Goal: Transaction & Acquisition: Book appointment/travel/reservation

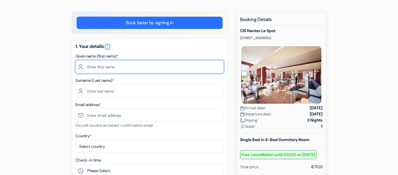
click at [134, 66] on input "text" at bounding box center [150, 66] width 148 height 13
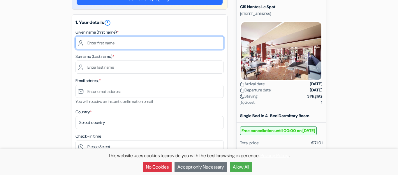
scroll to position [66, 0]
click at [149, 46] on input "text" at bounding box center [150, 42] width 148 height 13
type input "[PERSON_NAME]"
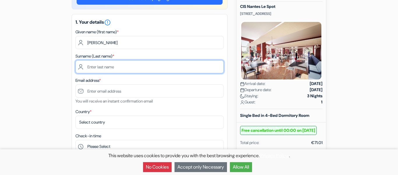
type input "[PERSON_NAME]"
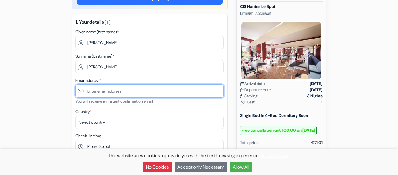
type input "[EMAIL_ADDRESS][DOMAIN_NAME]"
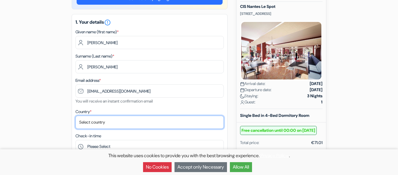
select select "us"
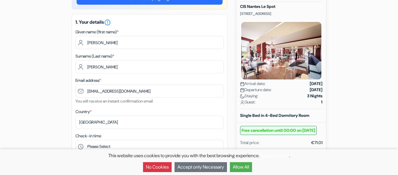
type input "9207450952"
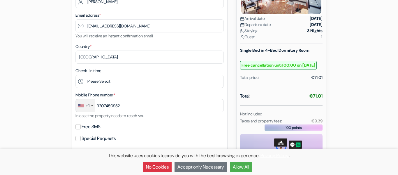
scroll to position [132, 0]
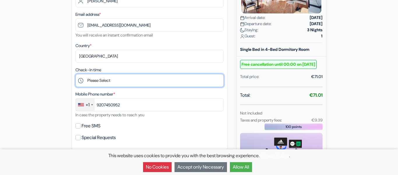
click at [115, 81] on select "Please Select 15:00 16:00 17:00 18:00 19:00 20:00 21:00 22:00" at bounding box center [150, 80] width 148 height 13
select select "17"
click at [76, 74] on select "Please Select 15:00 16:00 17:00 18:00 19:00 20:00 21:00 22:00" at bounding box center [150, 80] width 148 height 13
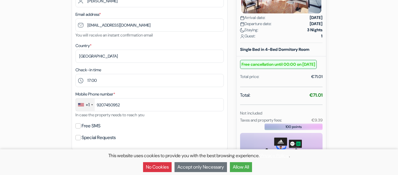
click at [136, 124] on div "Free SMS" at bounding box center [150, 126] width 148 height 8
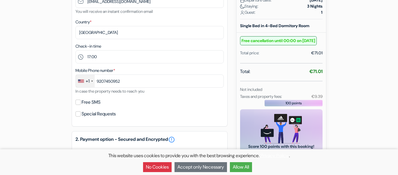
scroll to position [157, 0]
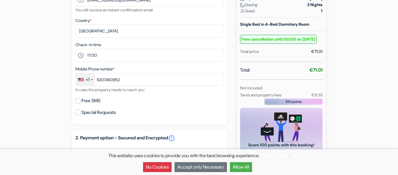
click at [99, 101] on label "Free SMS" at bounding box center [91, 101] width 19 height 8
click at [81, 101] on input "Free SMS" at bounding box center [78, 100] width 5 height 5
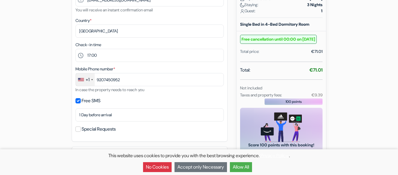
click at [99, 101] on label "Free SMS" at bounding box center [91, 101] width 19 height 8
click at [81, 101] on input "Free SMS" at bounding box center [78, 100] width 5 height 5
checkbox input "false"
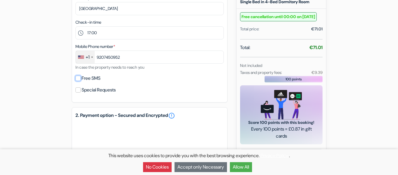
scroll to position [181, 0]
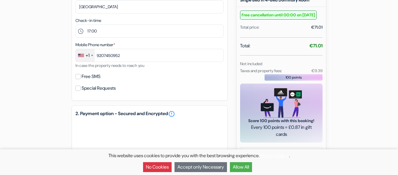
click at [31, 118] on form "Checkout add_box CIS Nantes Le Spot 2 Rue de Madrid, Nantes, France no_plan" at bounding box center [199, 109] width 398 height 537
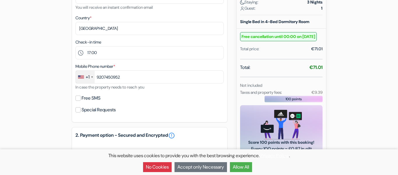
scroll to position [160, 0]
click at [108, 107] on label "Special Requests" at bounding box center [99, 109] width 34 height 8
click at [81, 107] on input "Special Requests" at bounding box center [78, 108] width 5 height 5
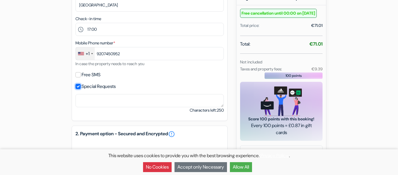
scroll to position [183, 0]
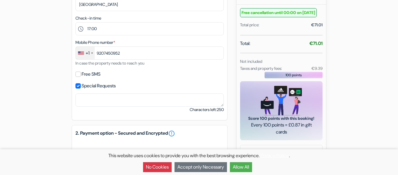
click at [107, 88] on label "Special Requests" at bounding box center [99, 86] width 34 height 8
click at [81, 88] on input "Special Requests" at bounding box center [78, 85] width 5 height 5
checkbox input "false"
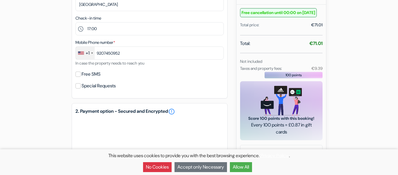
click at [68, 83] on div "add_box CIS Nantes Le Spot 2 Rue de Madrid, Nantes, France Property Details X n…" at bounding box center [199, 130] width 332 height 521
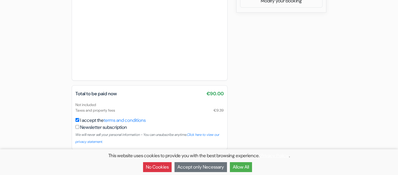
scroll to position [335, 0]
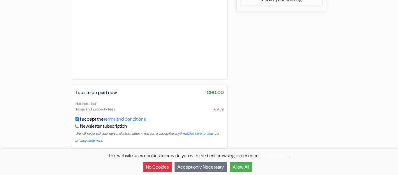
click at [252, 168] on button "Allow All" at bounding box center [241, 167] width 22 height 10
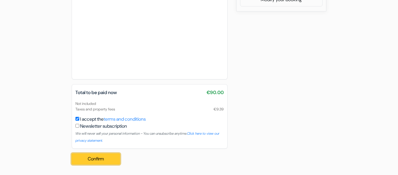
click at [105, 154] on button "Confirm Loading..." at bounding box center [96, 158] width 48 height 11
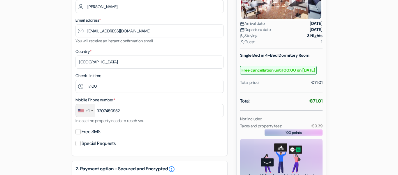
scroll to position [107, 0]
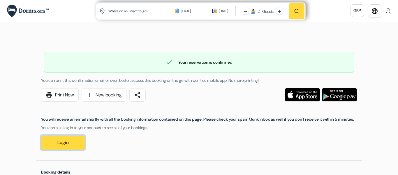
click at [66, 149] on link "Login" at bounding box center [63, 142] width 44 height 14
